Goal: Information Seeking & Learning: Learn about a topic

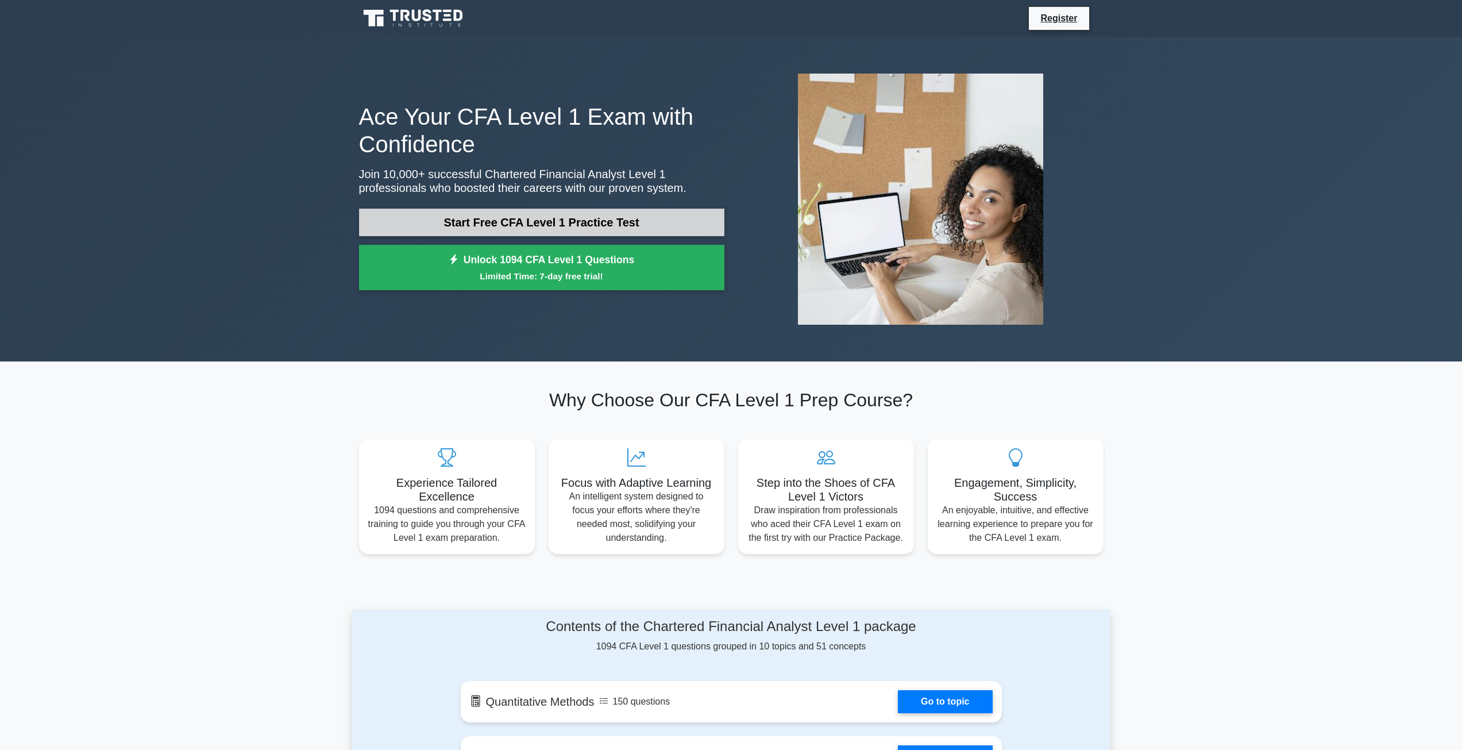
click at [634, 213] on link "Start Free CFA Level 1 Practice Test" at bounding box center [541, 223] width 365 height 28
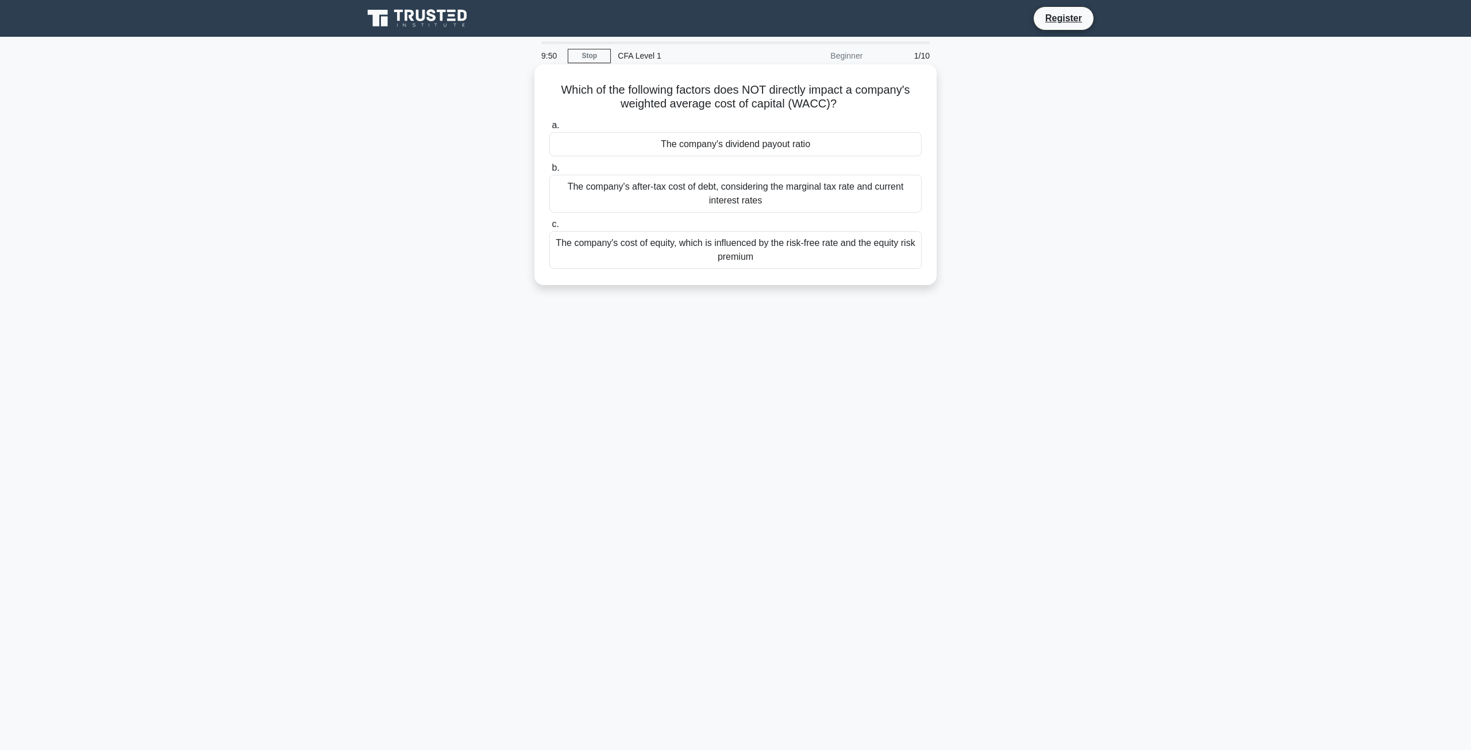
click at [670, 188] on div "The company's after-tax cost of debt, considering the marginal tax rate and cur…" at bounding box center [735, 194] width 372 height 38
click at [549, 172] on input "b. The company's after-tax cost of debt, considering the marginal tax rate and …" at bounding box center [549, 167] width 0 height 7
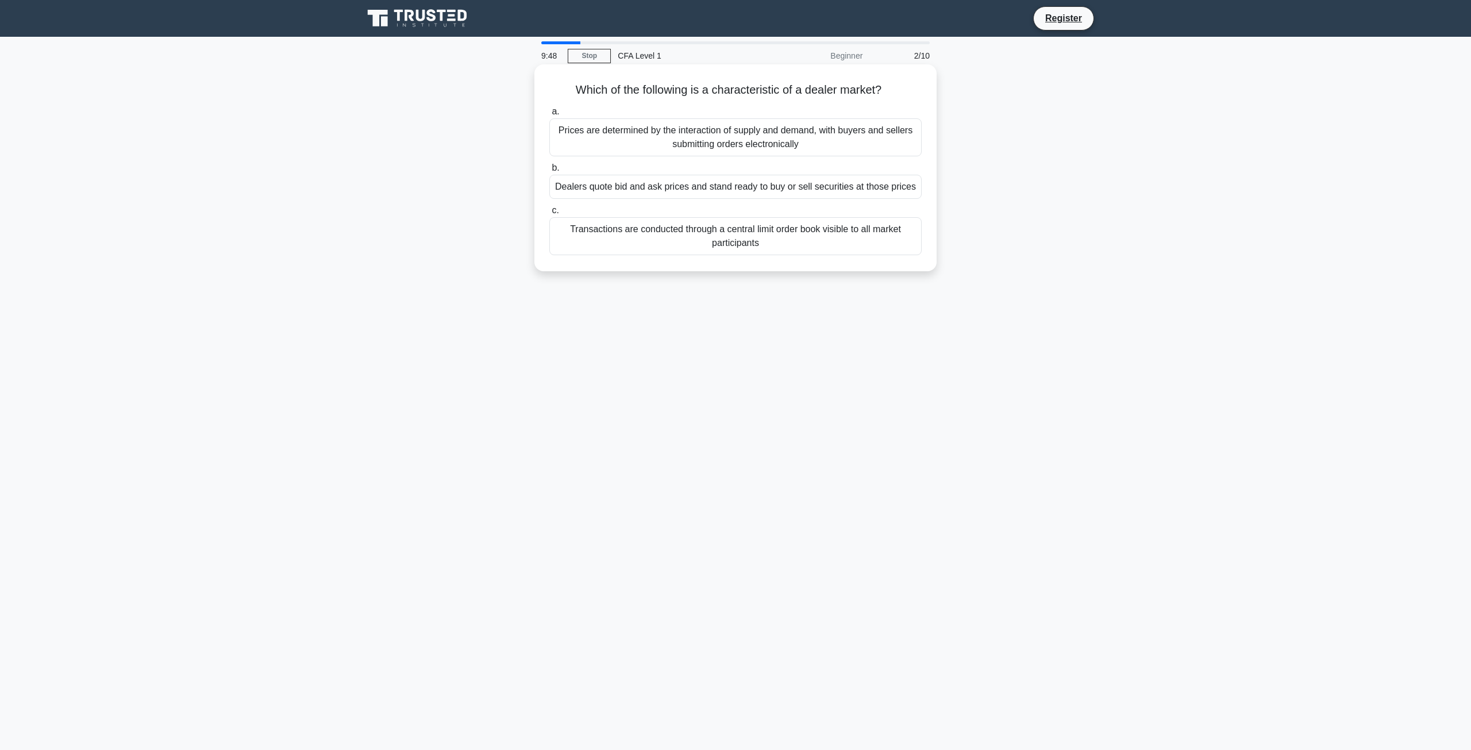
click at [681, 227] on div "Transactions are conducted through a central limit order book visible to all ma…" at bounding box center [735, 236] width 372 height 38
click at [549, 214] on input "c. Transactions are conducted through a central limit order book visible to all…" at bounding box center [549, 210] width 0 height 7
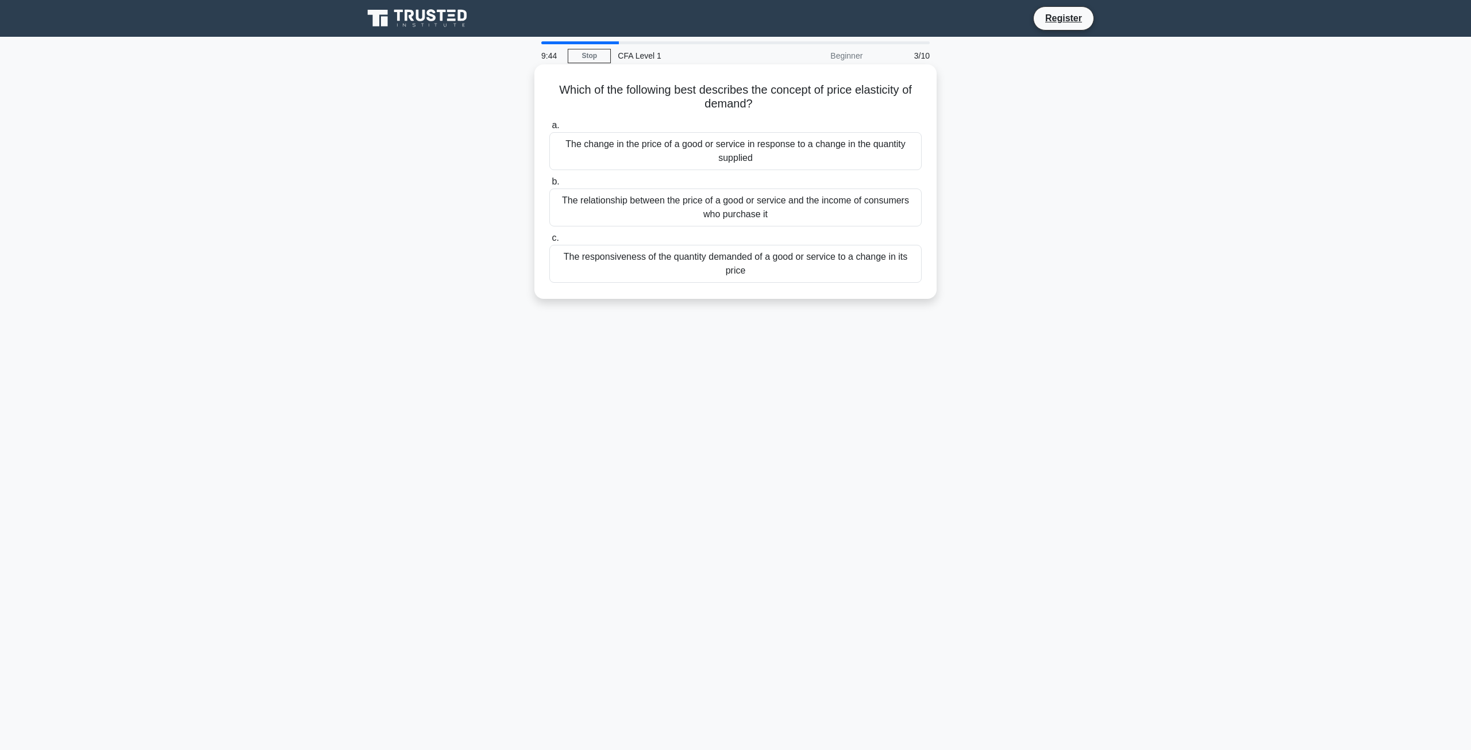
click at [723, 210] on div "The relationship between the price of a good or service and the income of consu…" at bounding box center [735, 207] width 372 height 38
click at [549, 186] on input "b. The relationship between the price of a good or service and the income of co…" at bounding box center [549, 181] width 0 height 7
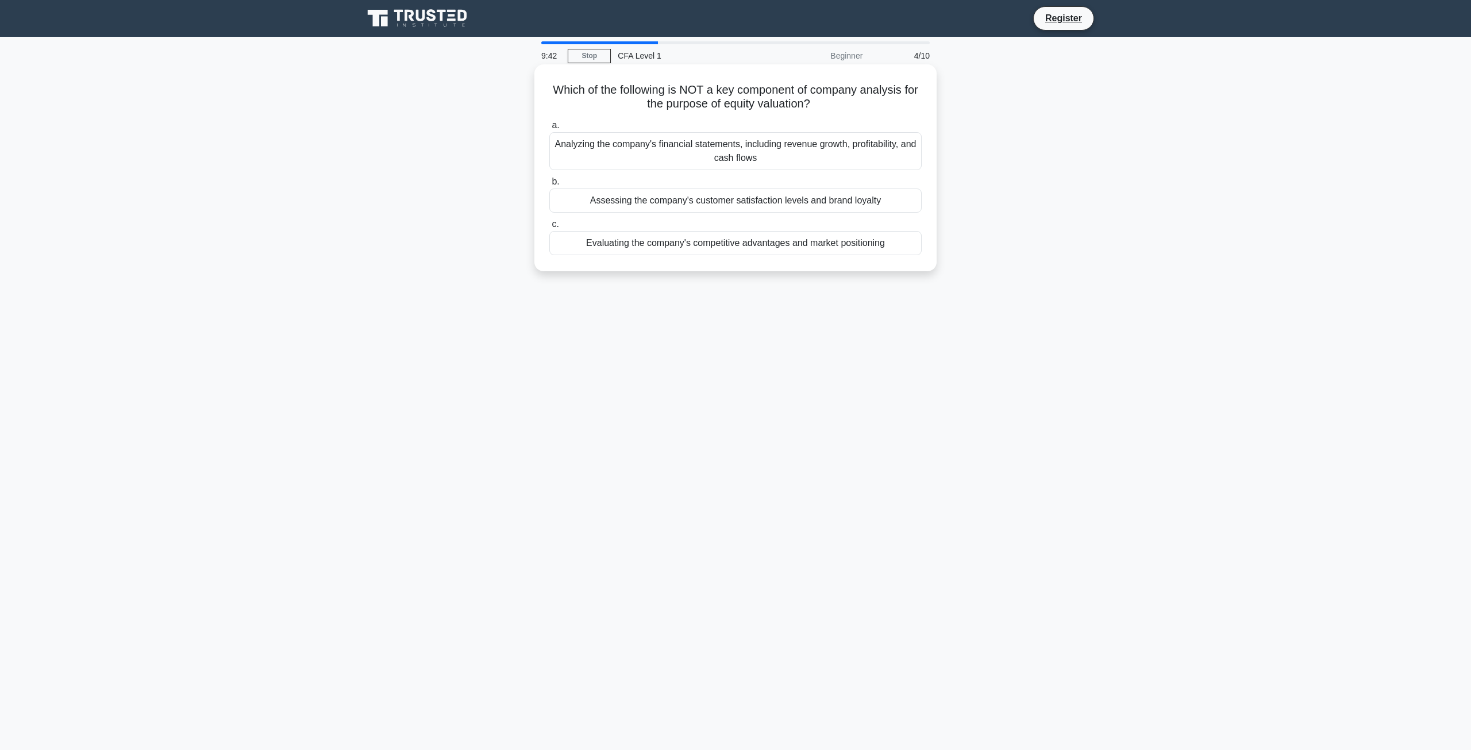
click at [726, 161] on div "Analyzing the company's financial statements, including revenue growth, profita…" at bounding box center [735, 151] width 372 height 38
click at [549, 129] on input "a. Analyzing the company's financial statements, including revenue growth, prof…" at bounding box center [549, 125] width 0 height 7
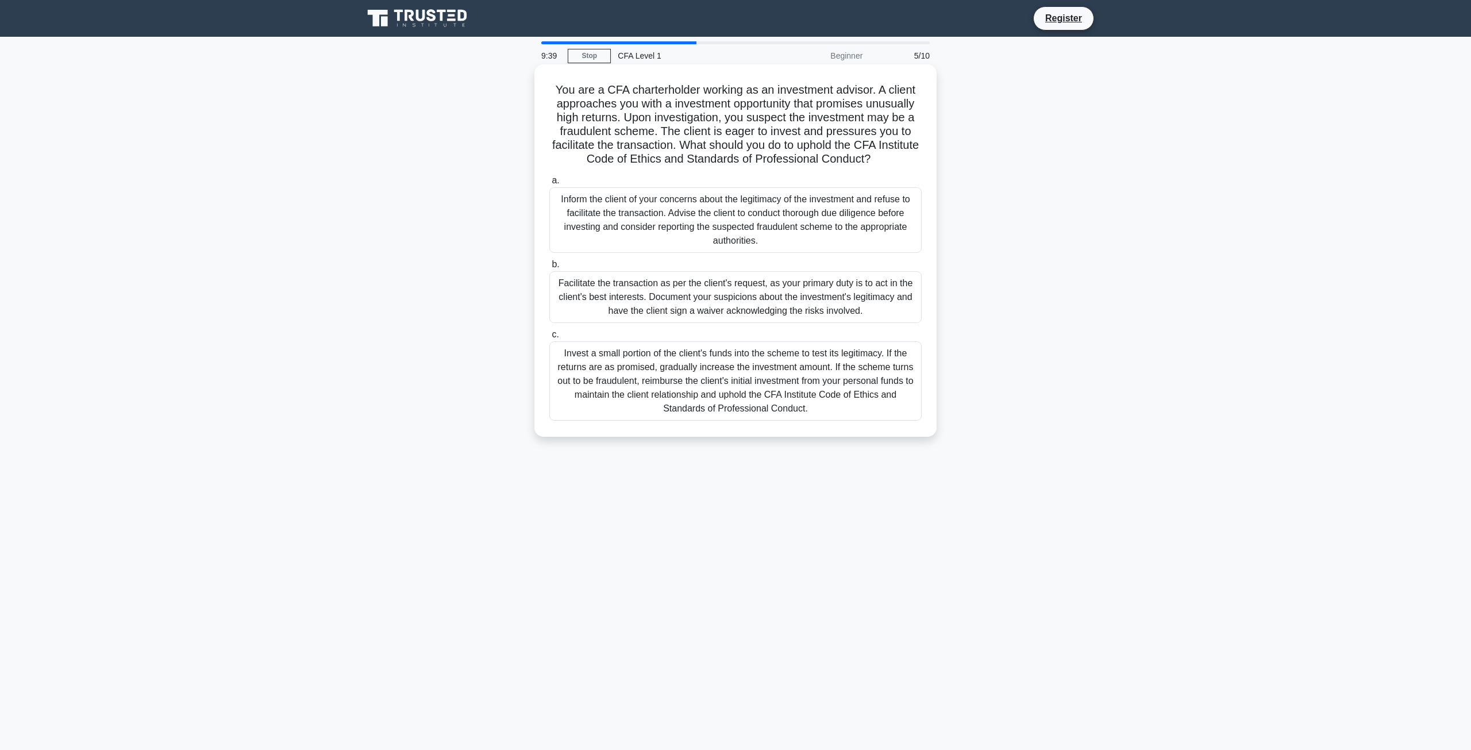
drag, startPoint x: 799, startPoint y: 94, endPoint x: 808, endPoint y: 104, distance: 13.8
click at [806, 104] on h5 "You are a CFA charterholder working as an investment advisor. A client approach…" at bounding box center [735, 125] width 375 height 84
click at [754, 107] on h5 "You are a CFA charterholder working as an investment advisor. A client approach…" at bounding box center [735, 125] width 375 height 84
drag, startPoint x: 689, startPoint y: 105, endPoint x: 927, endPoint y: 160, distance: 244.9
click at [927, 160] on div "You are a CFA charterholder working as an investment advisor. A client approach…" at bounding box center [735, 250] width 393 height 363
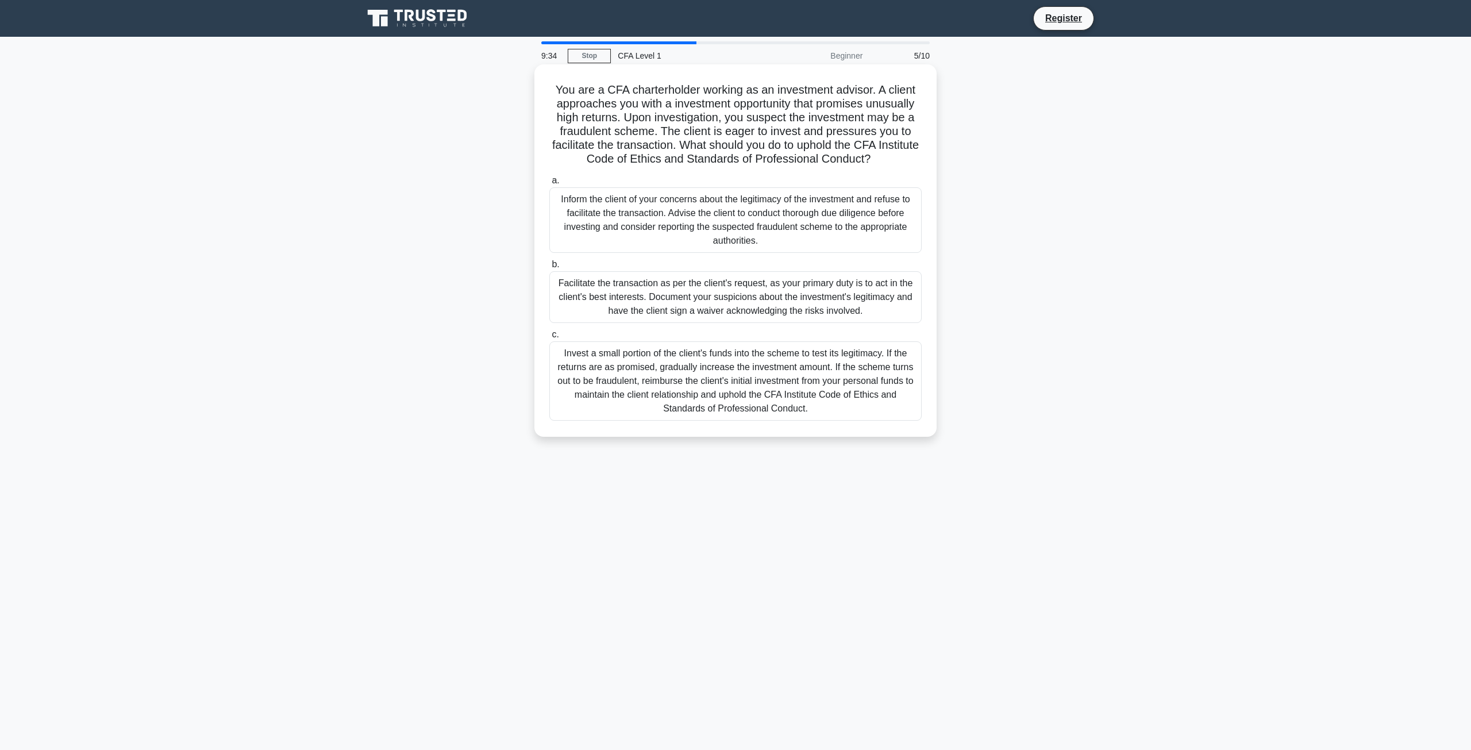
click at [927, 160] on div "You are a CFA charterholder working as an investment advisor. A client approach…" at bounding box center [735, 250] width 393 height 363
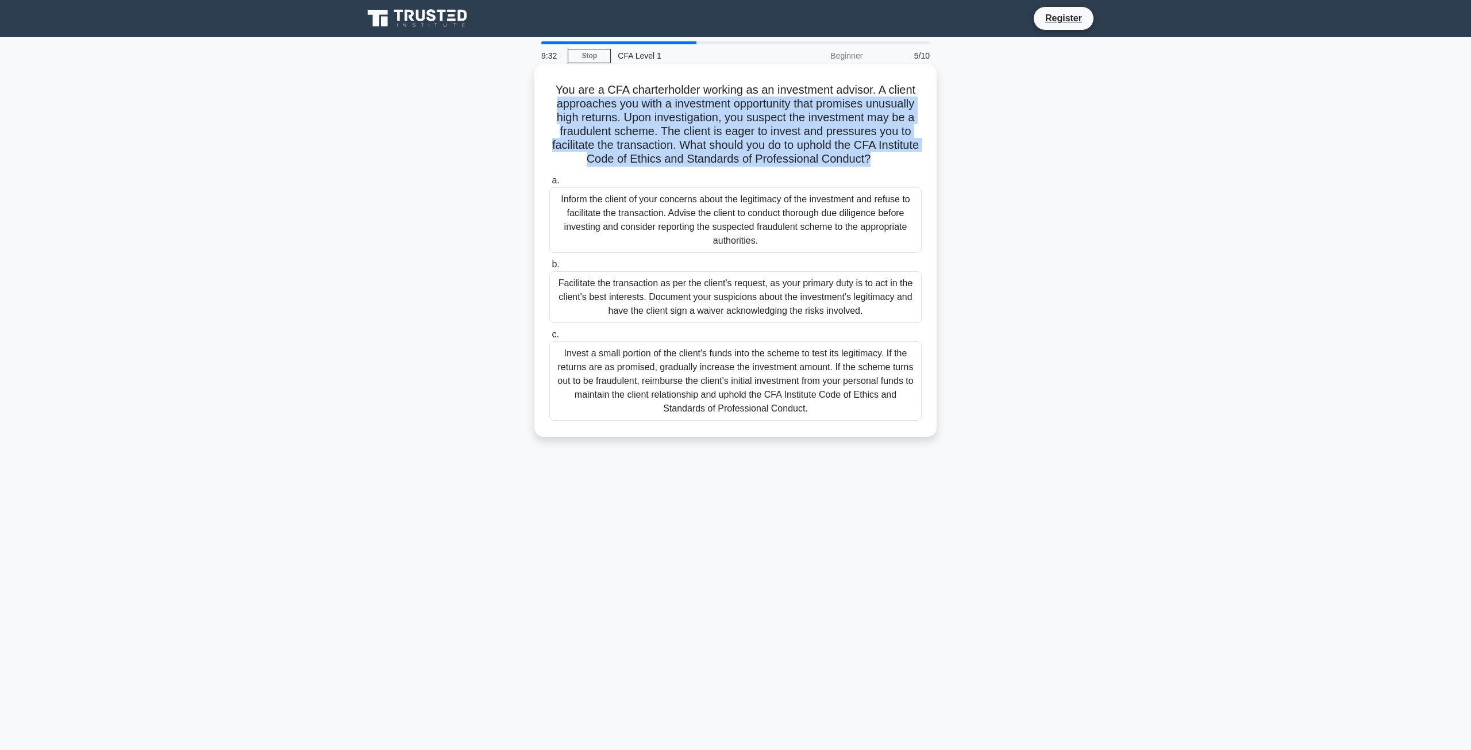
drag, startPoint x: 927, startPoint y: 160, endPoint x: 593, endPoint y: 104, distance: 339.1
click at [593, 104] on div "You are a CFA charterholder working as an investment advisor. A client approach…" at bounding box center [735, 250] width 393 height 363
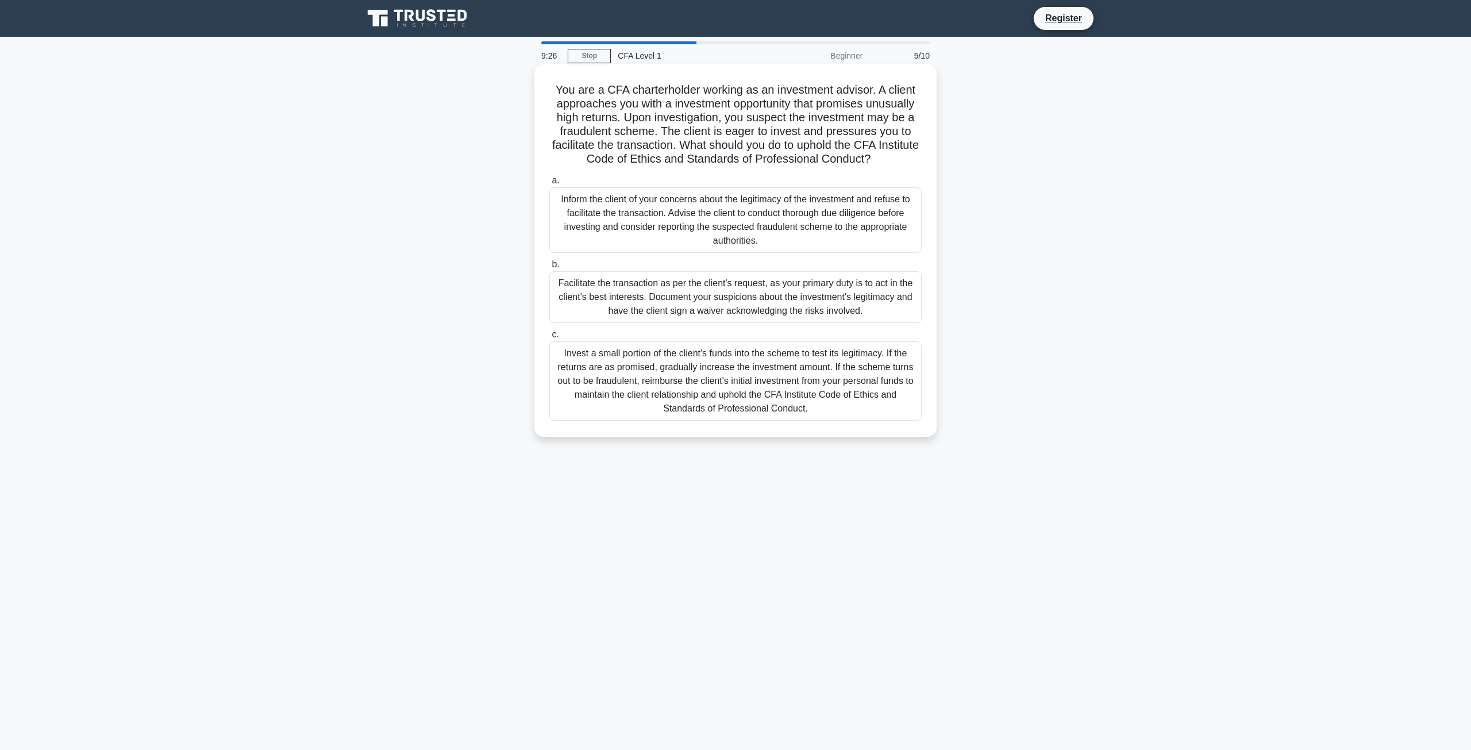
click at [787, 207] on div "Inform the client of your concerns about the legitimacy of the investment and r…" at bounding box center [735, 220] width 372 height 66
click at [549, 184] on input "a. Inform the client of your concerns about the legitimacy of the investment an…" at bounding box center [549, 180] width 0 height 7
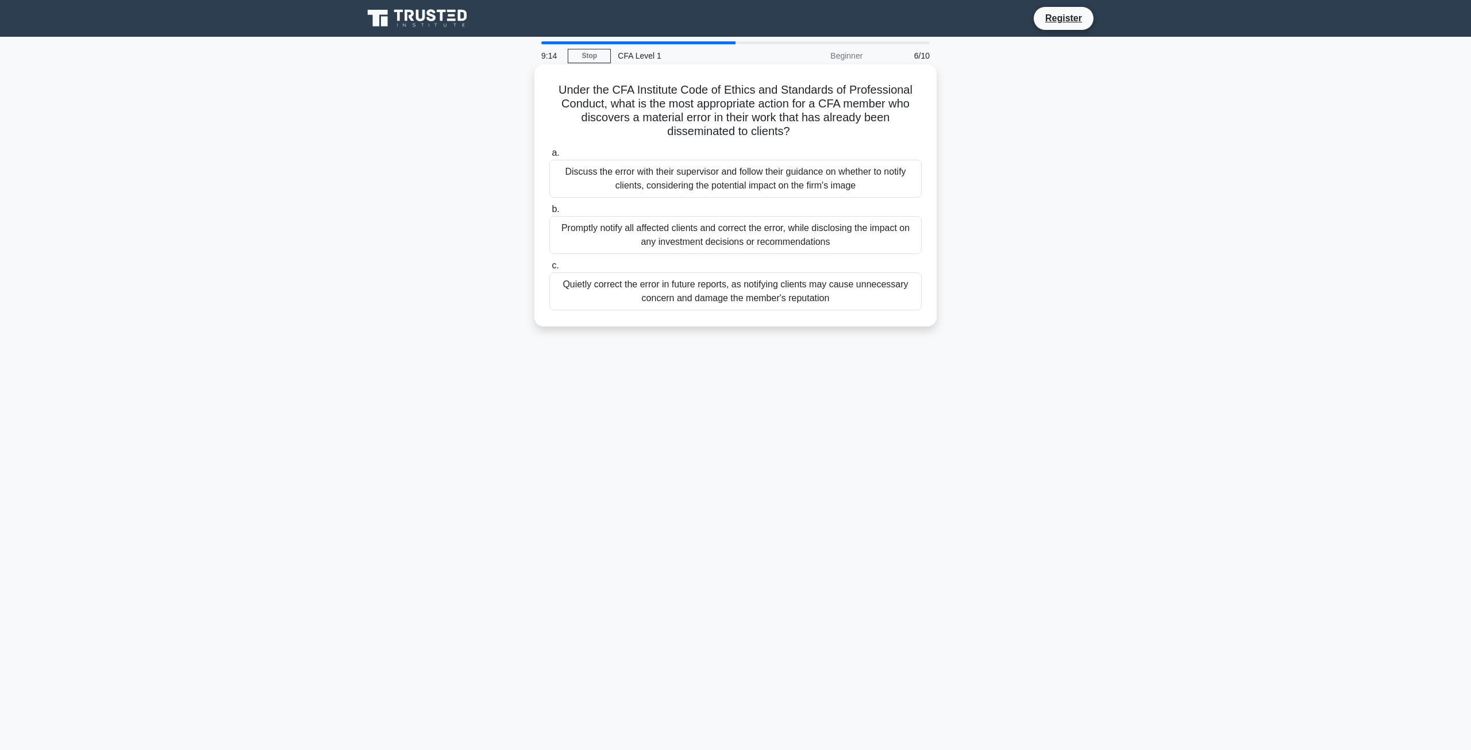
click at [749, 235] on div "Promptly notify all affected clients and correct the error, while disclosing th…" at bounding box center [735, 235] width 372 height 38
click at [549, 213] on input "b. Promptly notify all affected clients and correct the error, while disclosing…" at bounding box center [549, 209] width 0 height 7
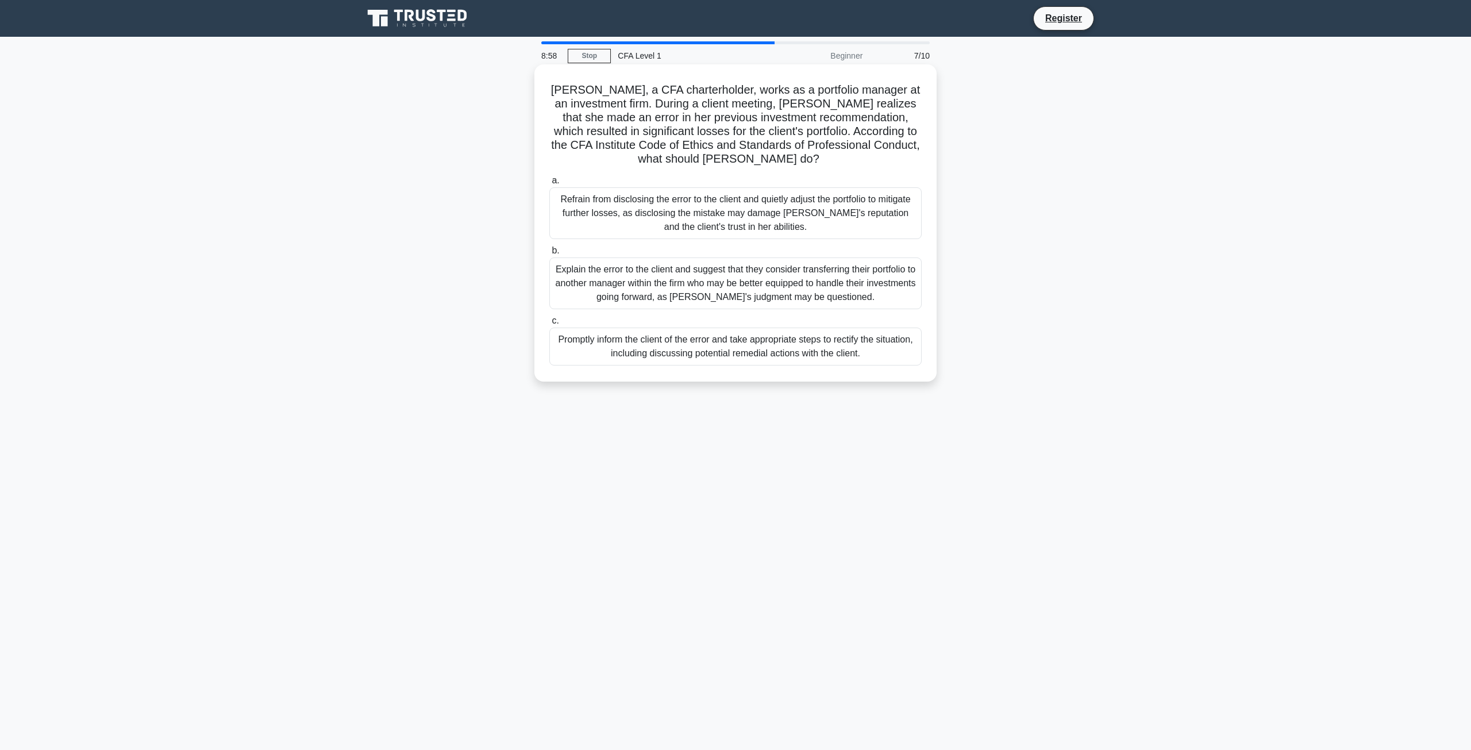
click at [761, 272] on div "Explain the error to the client and suggest that they consider transferring the…" at bounding box center [735, 283] width 372 height 52
click at [549, 255] on input "b. Explain the error to the client and suggest that they consider transferring …" at bounding box center [549, 250] width 0 height 7
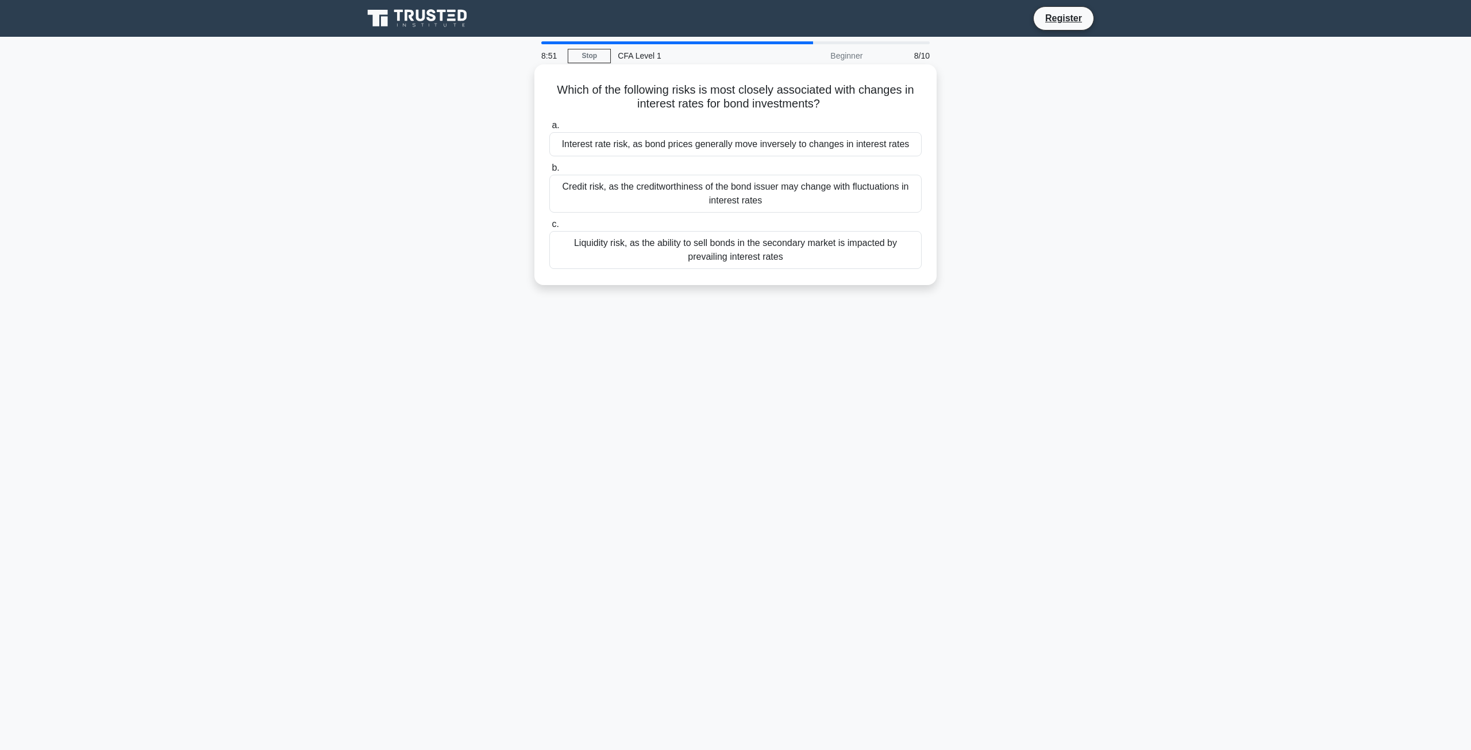
click at [756, 198] on div "Credit risk, as the creditworthiness of the bond issuer may change with fluctua…" at bounding box center [735, 194] width 372 height 38
click at [549, 172] on input "b. Credit risk, as the creditworthiness of the bond issuer may change with fluc…" at bounding box center [549, 167] width 0 height 7
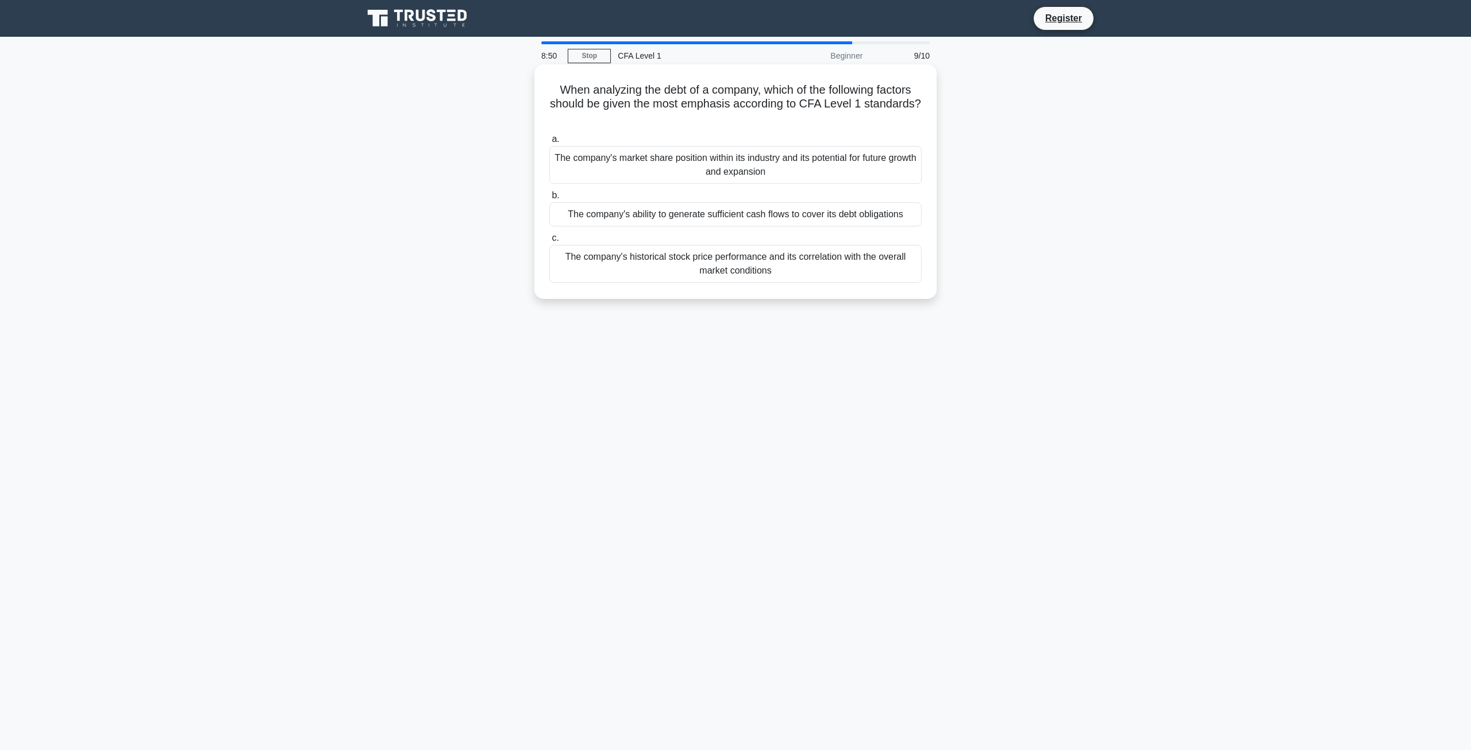
click at [752, 254] on div "The company's historical stock price performance and its correlation with the o…" at bounding box center [735, 264] width 372 height 38
click at [549, 242] on input "c. The company's historical stock price performance and its correlation with th…" at bounding box center [549, 237] width 0 height 7
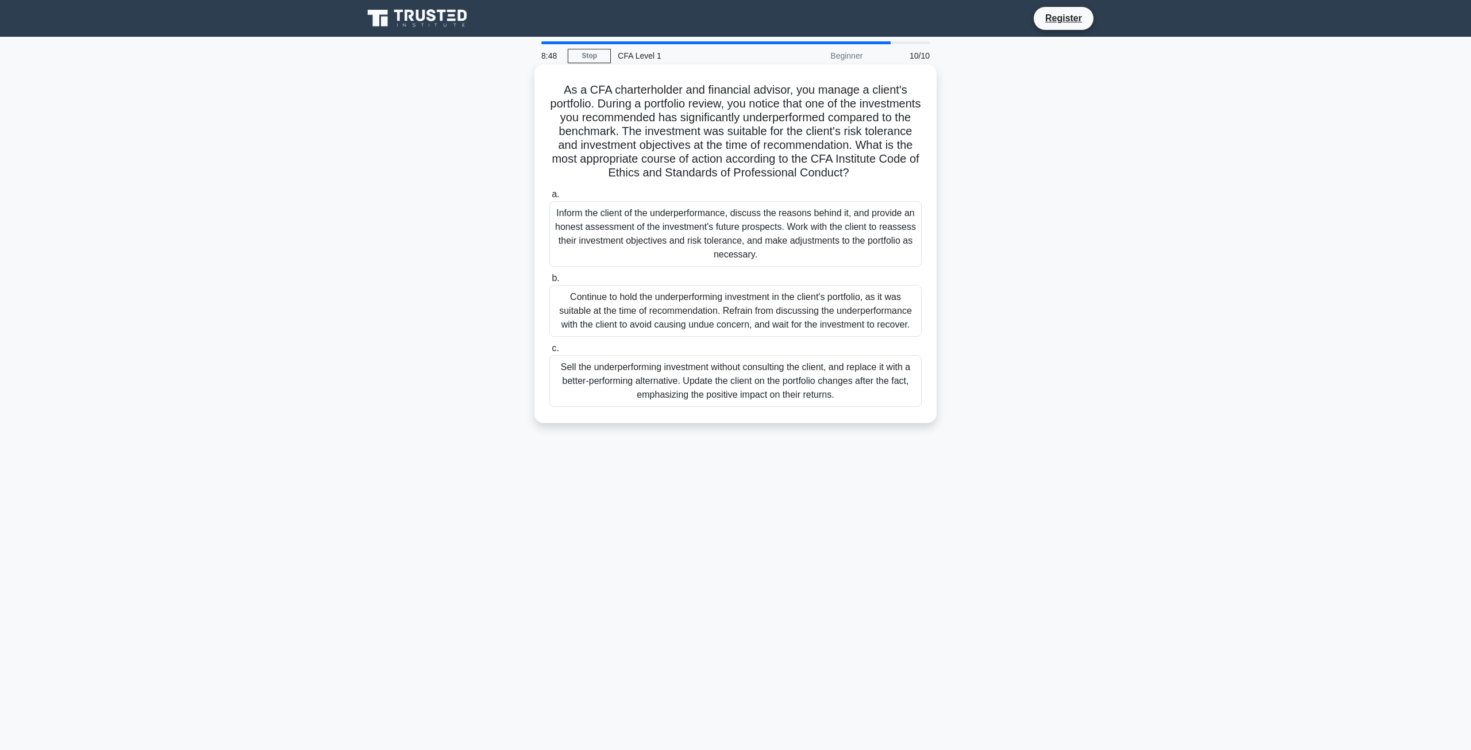
click at [743, 326] on div "Continue to hold the underperforming investment in the client's portfolio, as i…" at bounding box center [735, 311] width 372 height 52
click at [549, 282] on input "b. Continue to hold the underperforming investment in the client's portfolio, a…" at bounding box center [549, 278] width 0 height 7
